Goal: Task Accomplishment & Management: Use online tool/utility

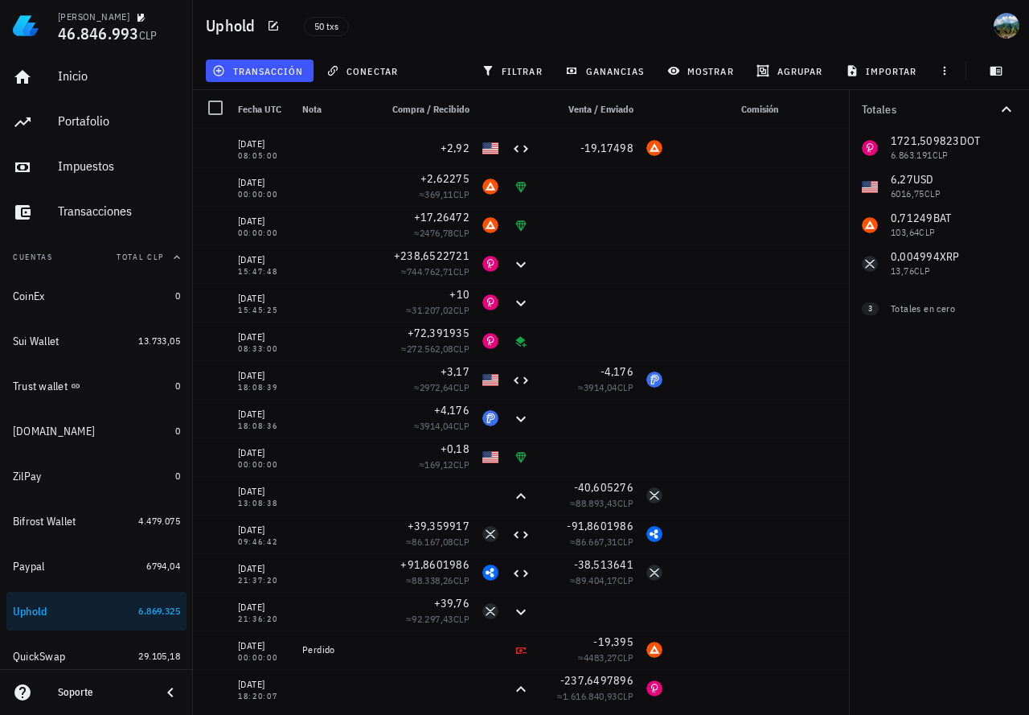
scroll to position [122, 0]
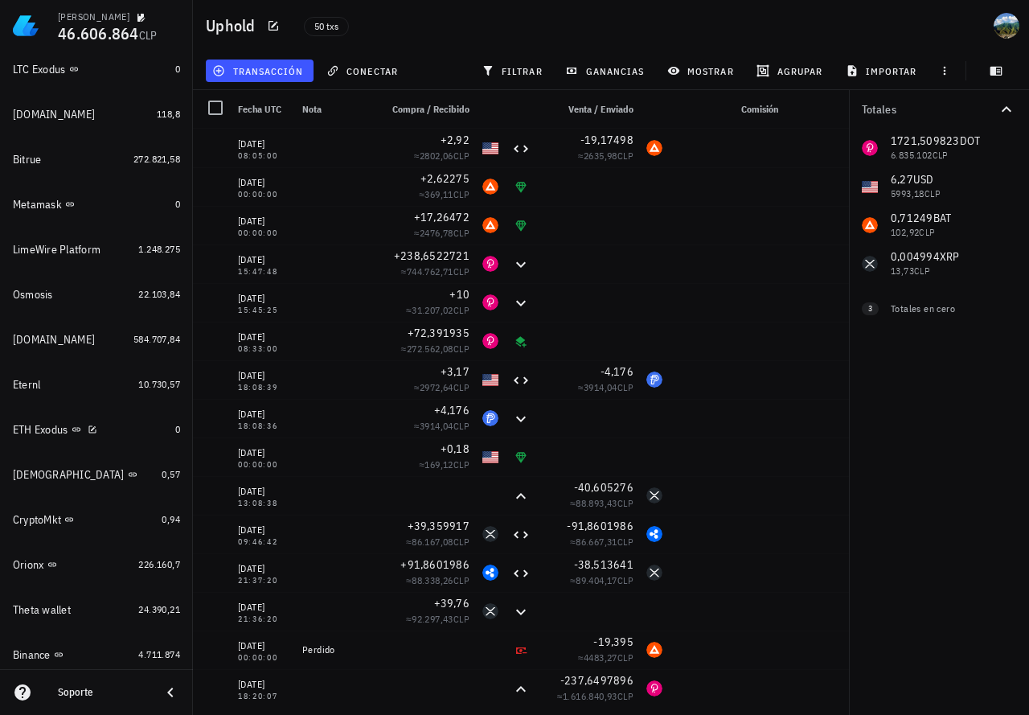
scroll to position [1087, 0]
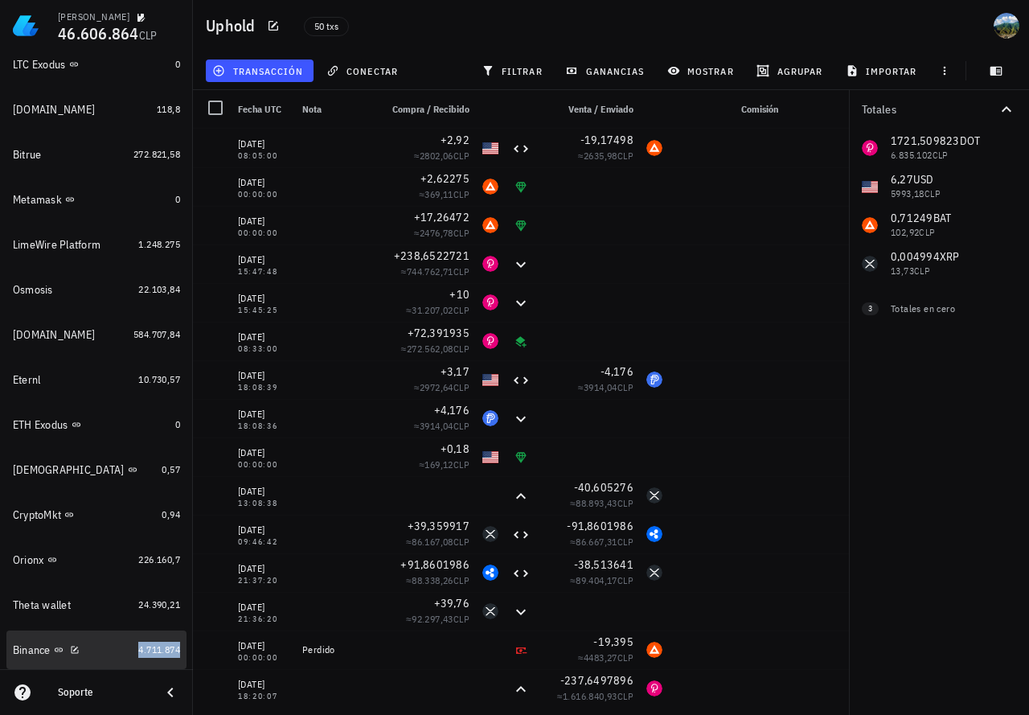
drag, startPoint x: 150, startPoint y: 655, endPoint x: 314, endPoint y: 298, distance: 393.3
click at [150, 655] on span "4.711.874" at bounding box center [159, 649] width 42 height 12
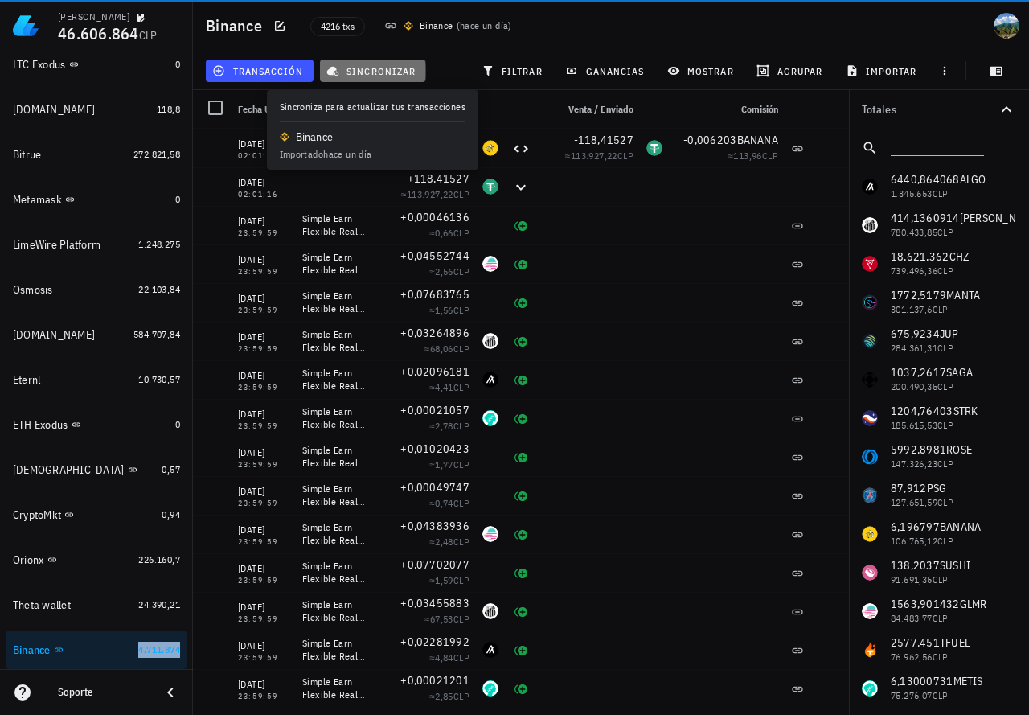
click at [376, 70] on span "sincronizar" at bounding box center [373, 70] width 86 height 13
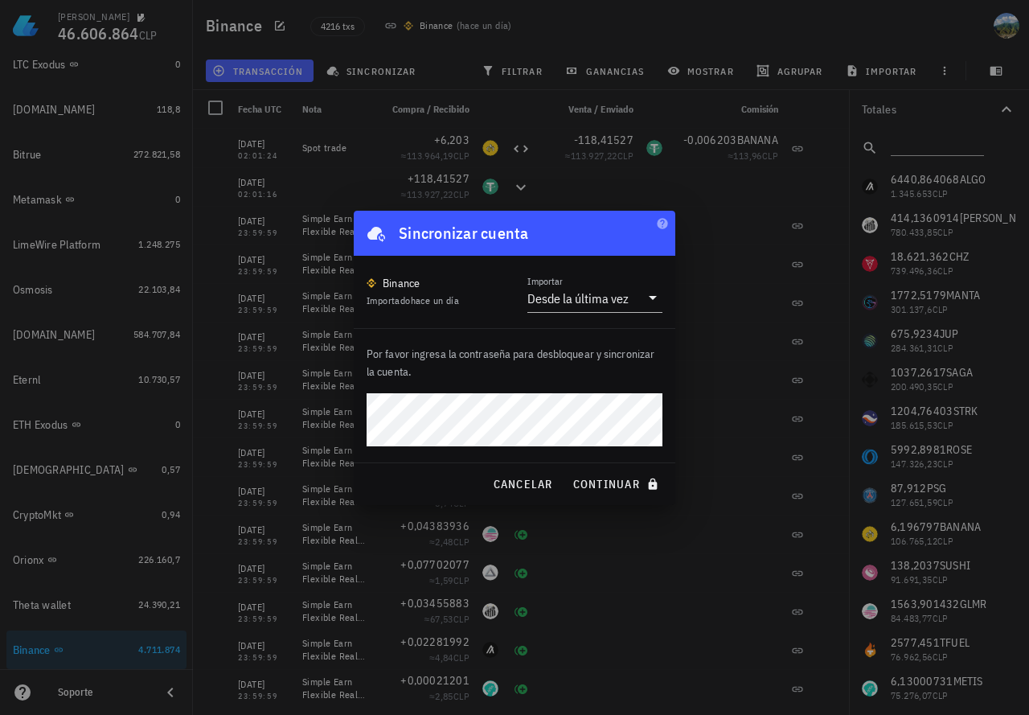
click at [566, 470] on button "continuar" at bounding box center [617, 484] width 103 height 29
